Goal: Transaction & Acquisition: Purchase product/service

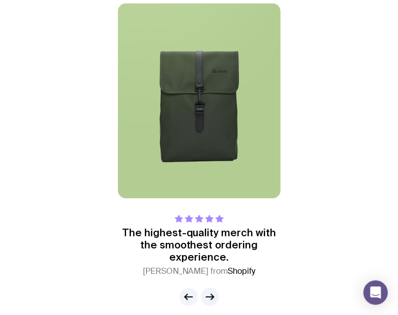
scroll to position [1002, 0]
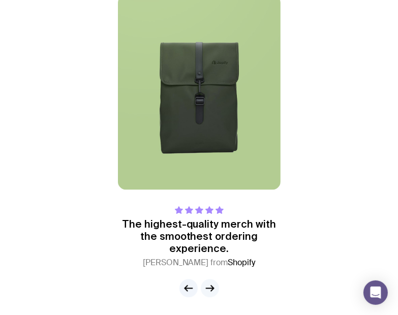
click at [208, 288] on icon "button" at bounding box center [210, 288] width 12 height 12
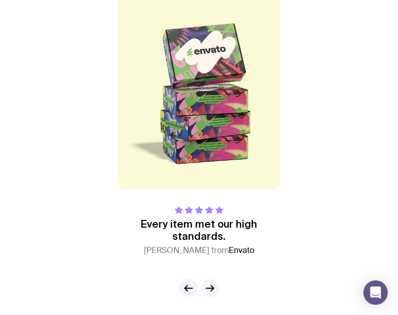
click at [213, 286] on g "button" at bounding box center [210, 289] width 8 height 6
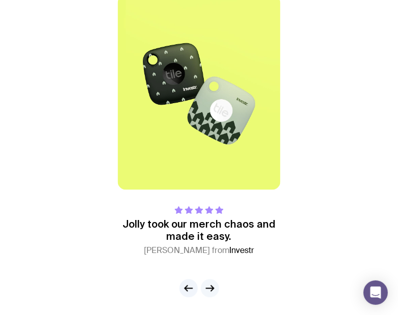
click at [210, 285] on icon "button" at bounding box center [210, 288] width 12 height 12
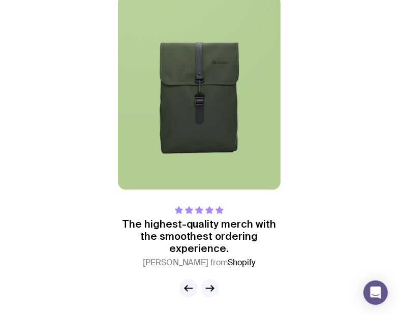
click at [210, 285] on icon "button" at bounding box center [210, 288] width 12 height 12
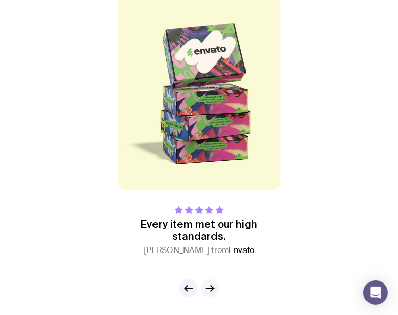
click at [209, 285] on icon "button" at bounding box center [210, 288] width 12 height 12
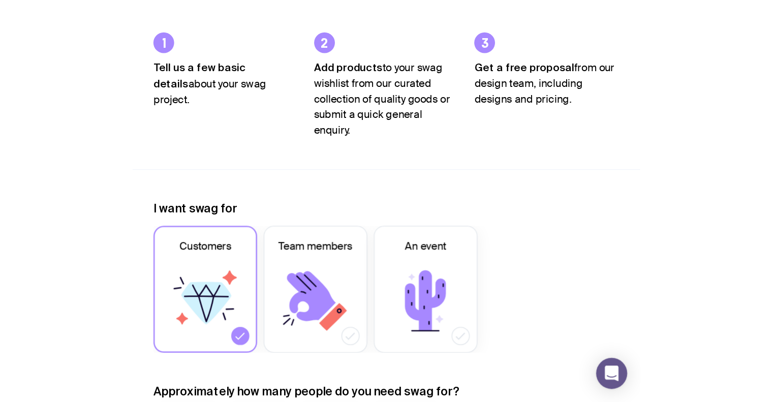
scroll to position [0, 0]
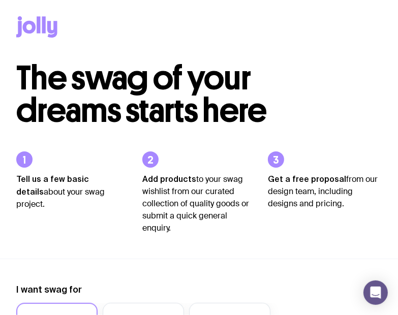
click at [41, 27] on icon at bounding box center [36, 26] width 41 height 21
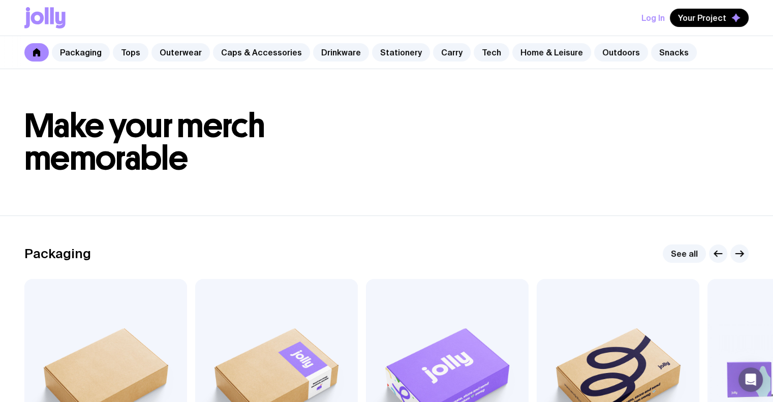
scroll to position [356, 0]
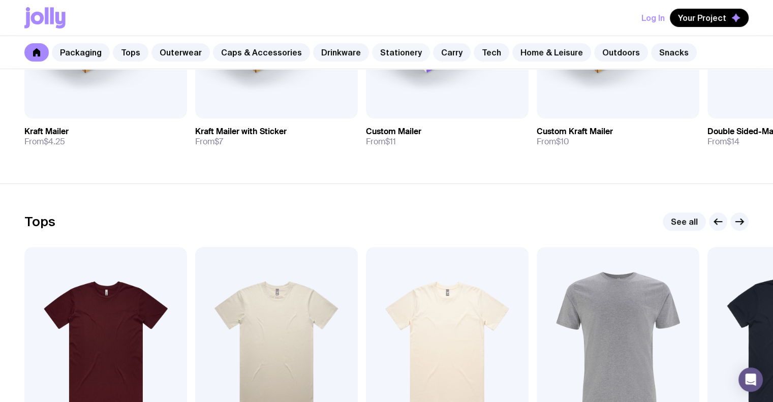
click at [397, 53] on link "Stationery" at bounding box center [401, 52] width 58 height 18
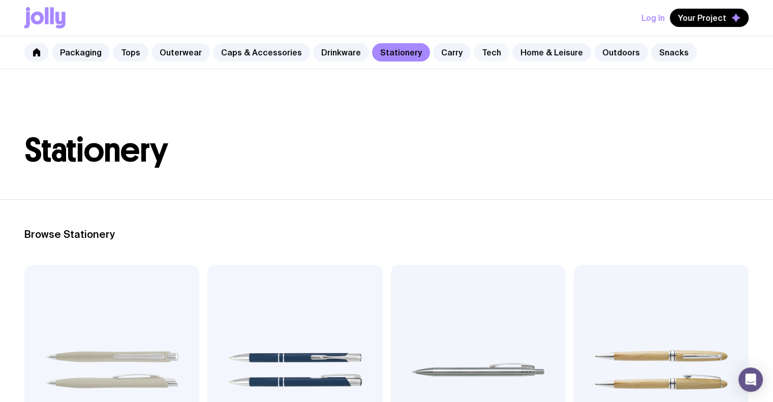
click at [397, 51] on link "Tech" at bounding box center [491, 52] width 36 height 18
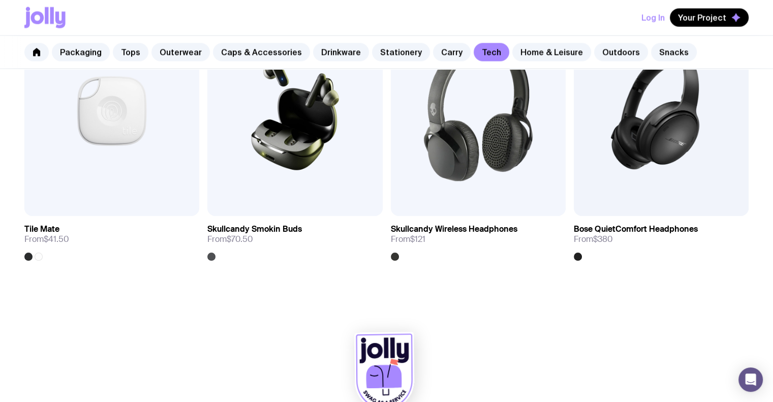
scroll to position [2012, 0]
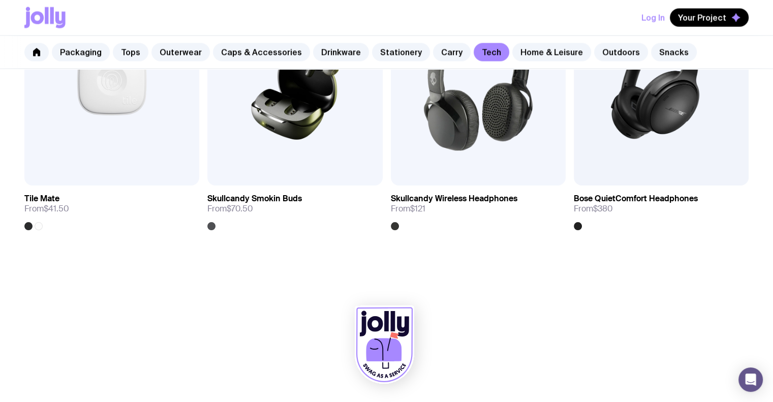
click at [72, 314] on div at bounding box center [386, 347] width 724 height 112
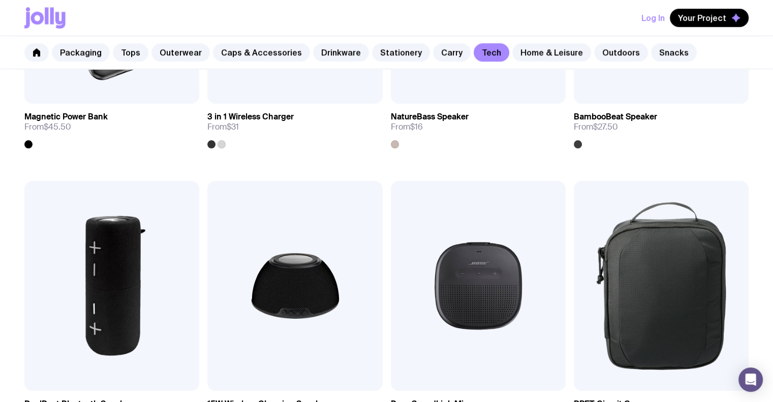
scroll to position [0, 0]
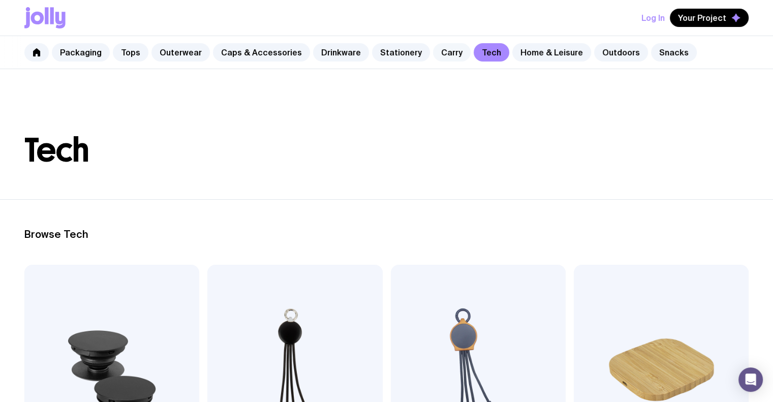
click at [397, 50] on link "Carry" at bounding box center [452, 52] width 38 height 18
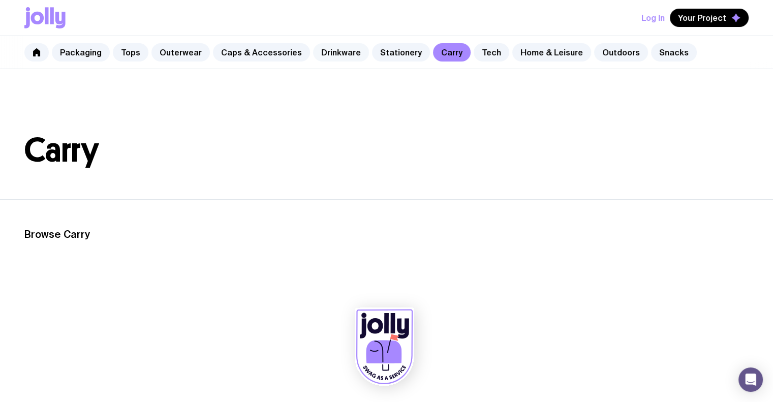
click at [326, 50] on link "Drinkware" at bounding box center [341, 52] width 56 height 18
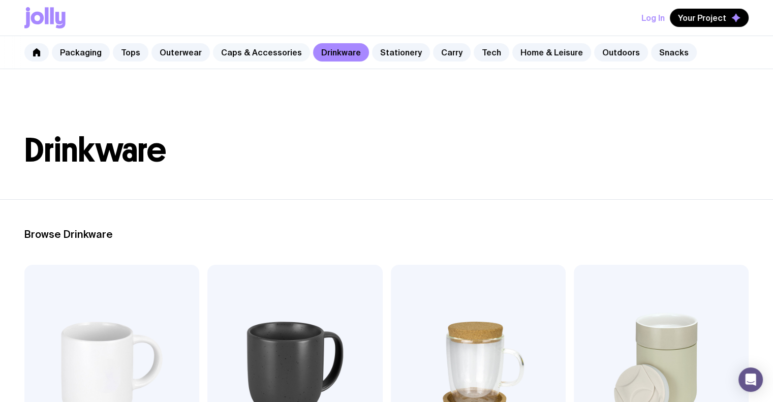
click at [245, 52] on link "Caps & Accessories" at bounding box center [261, 52] width 97 height 18
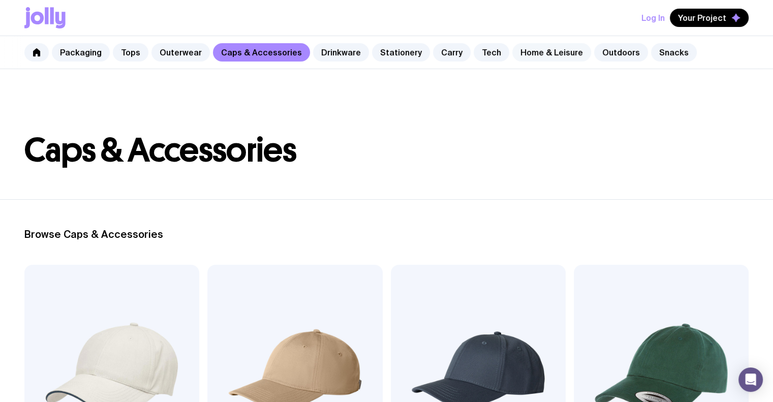
click at [397, 58] on link "Home & Leisure" at bounding box center [551, 52] width 79 height 18
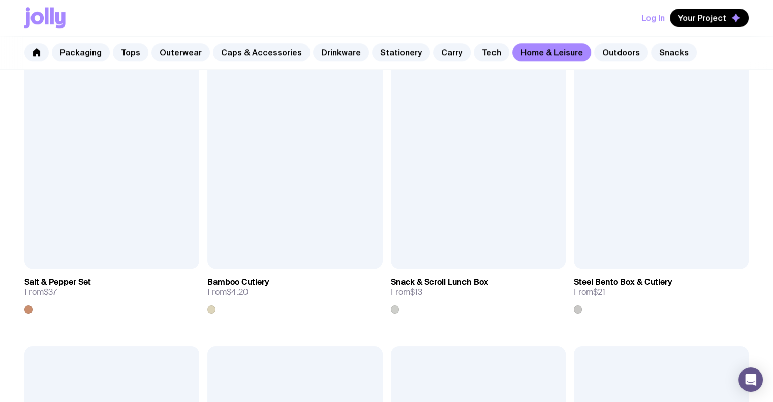
scroll to position [1423, 0]
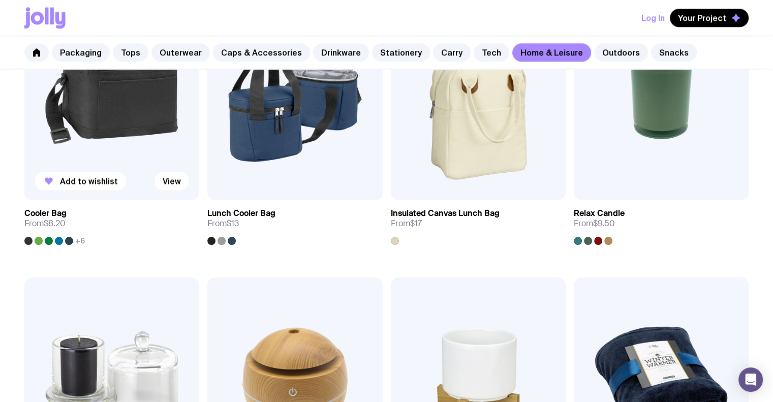
click at [129, 155] on img at bounding box center [111, 95] width 175 height 210
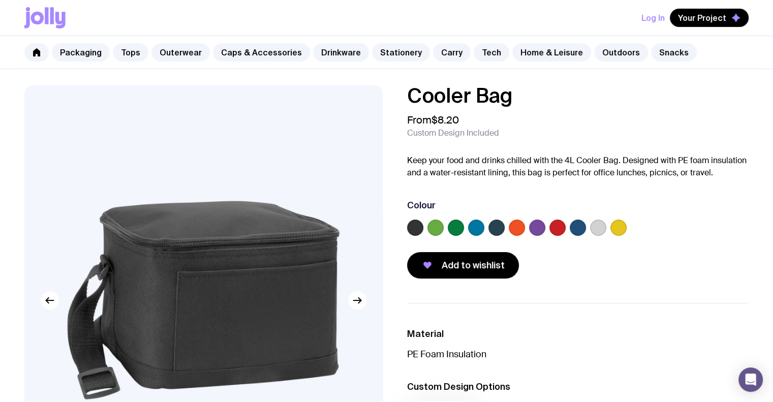
click at [397, 227] on label at bounding box center [537, 227] width 16 height 16
click at [0, 0] on input "radio" at bounding box center [0, 0] width 0 height 0
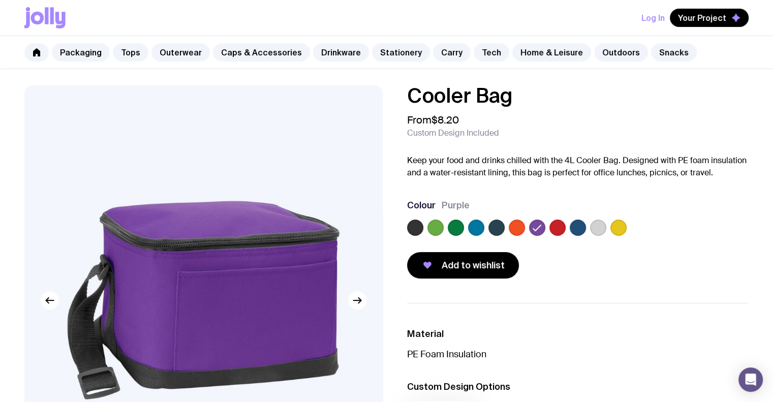
click at [397, 229] on label at bounding box center [557, 227] width 16 height 16
click at [0, 0] on input "radio" at bounding box center [0, 0] width 0 height 0
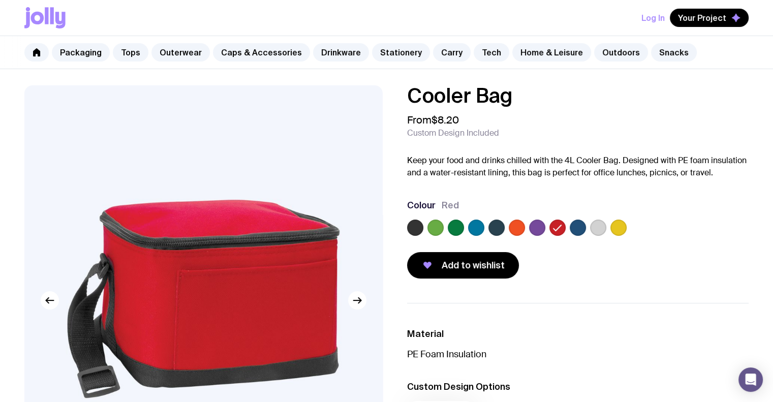
drag, startPoint x: 56, startPoint y: 99, endPoint x: 57, endPoint y: 93, distance: 5.6
click at [57, 97] on img at bounding box center [203, 299] width 358 height 429
